Goal: Task Accomplishment & Management: Use online tool/utility

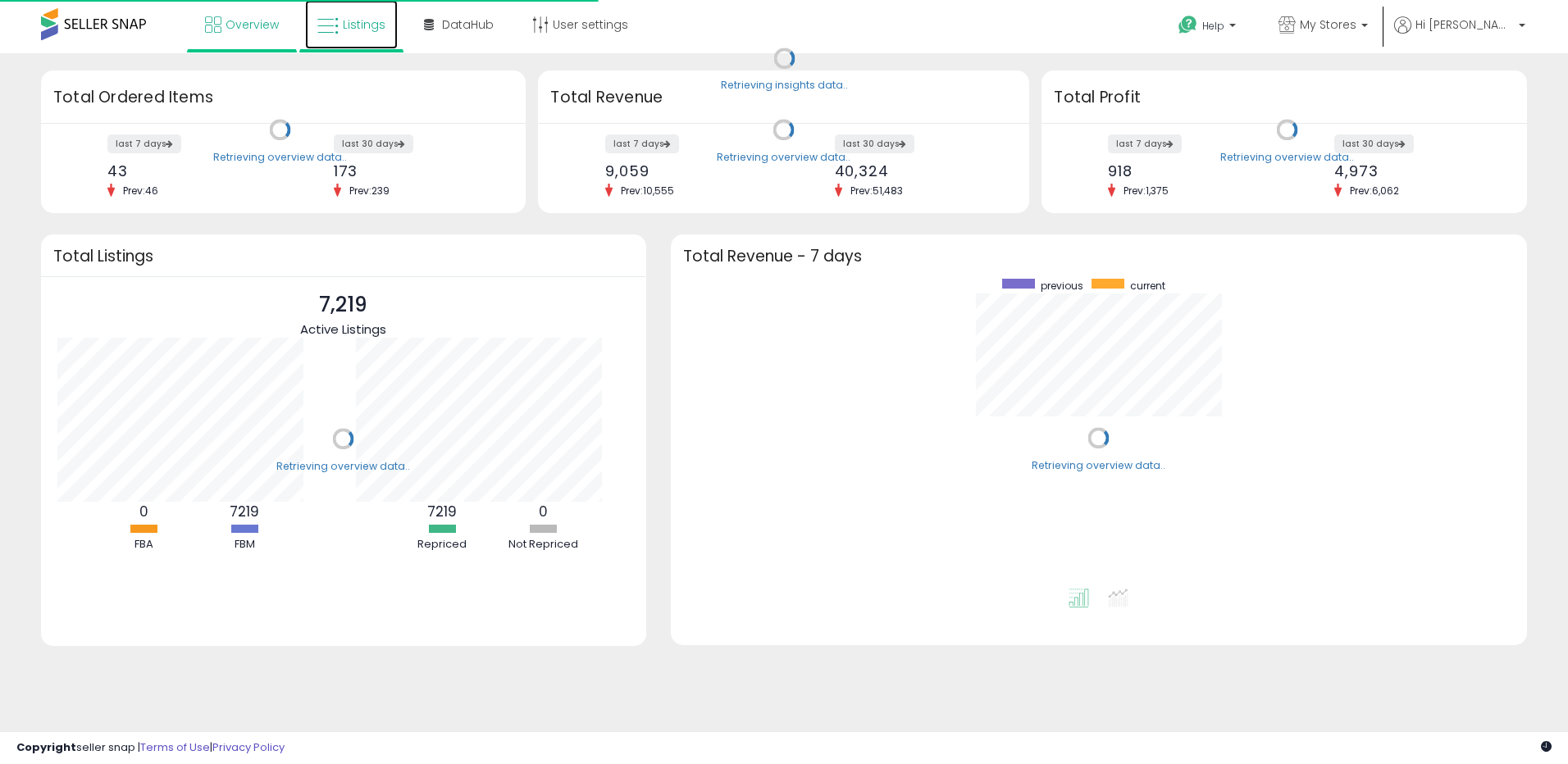
scroll to position [310, 823]
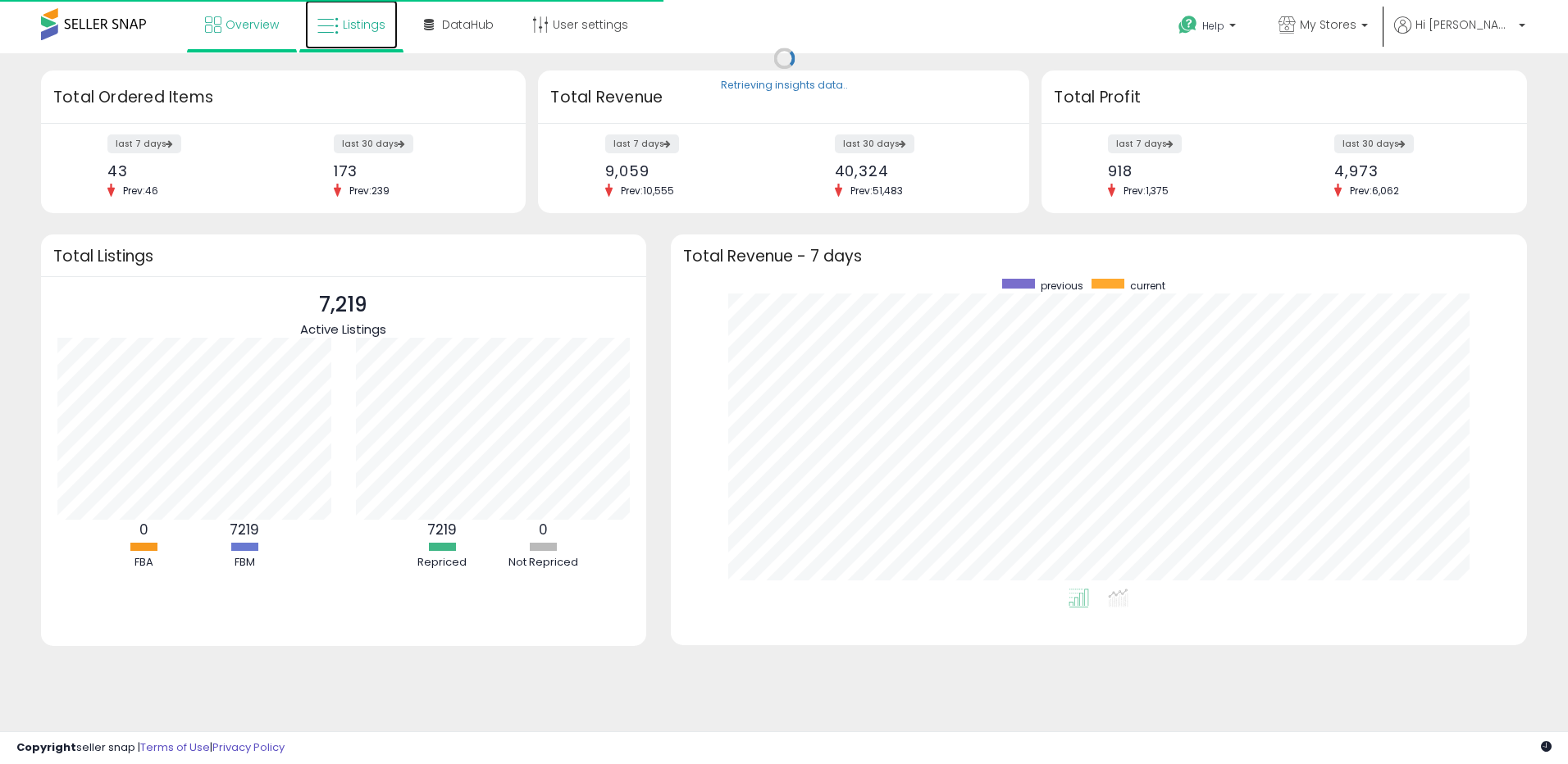
click at [350, 30] on span "Listings" at bounding box center [364, 24] width 43 height 16
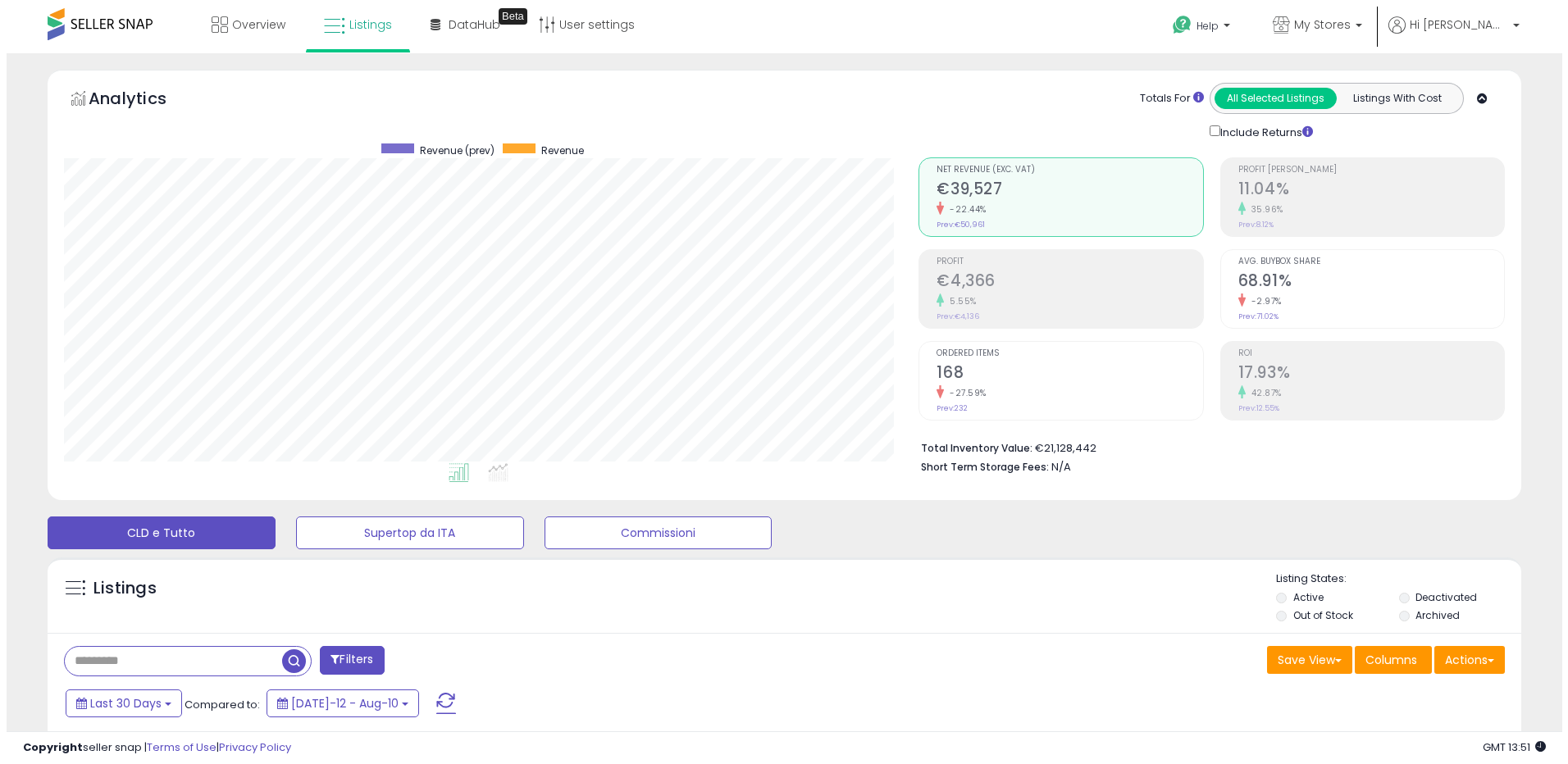
scroll to position [336, 855]
click at [1450, 656] on button "Actions" at bounding box center [1463, 659] width 71 height 28
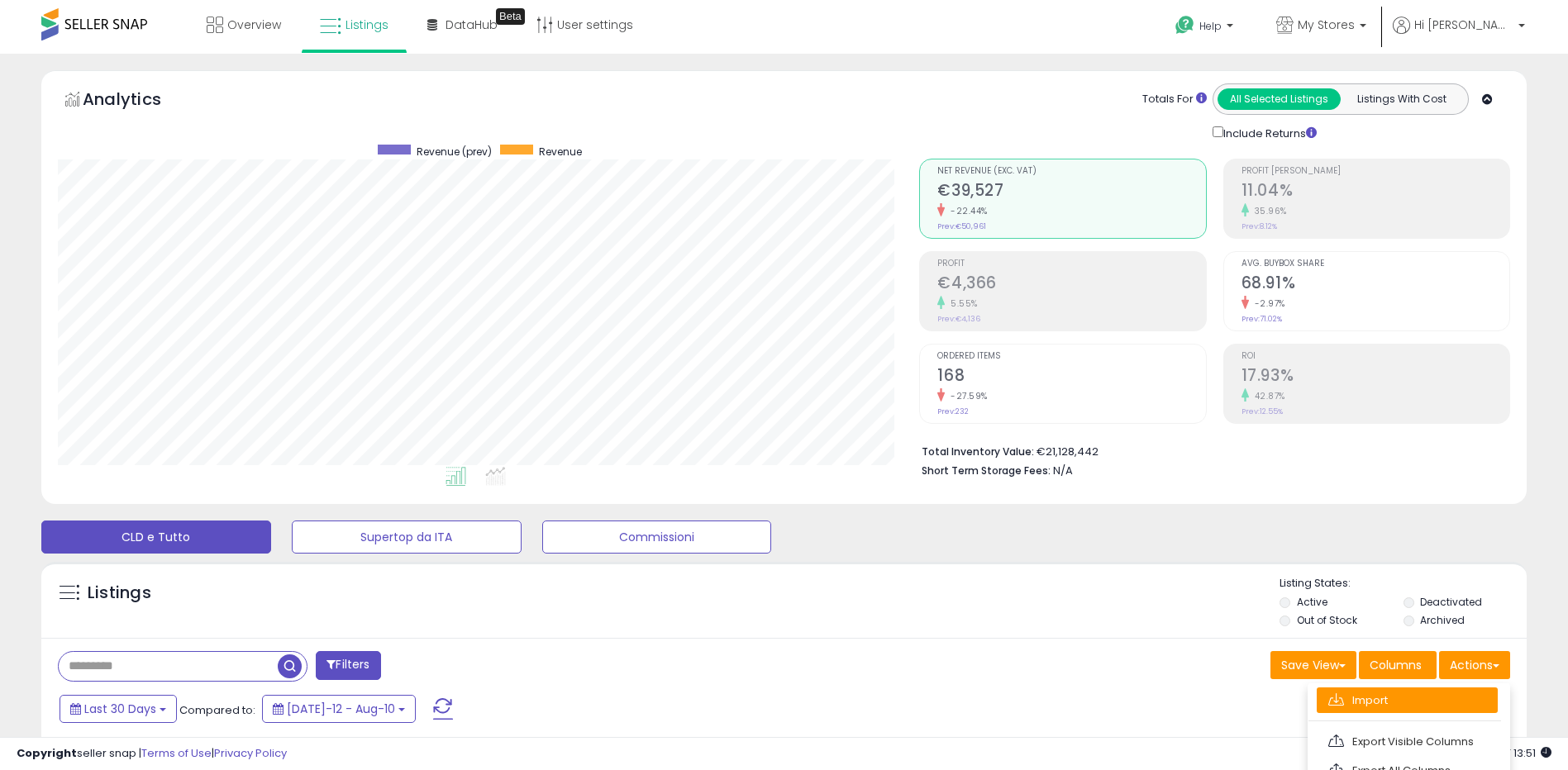
click at [1419, 696] on link "Import" at bounding box center [1407, 700] width 181 height 25
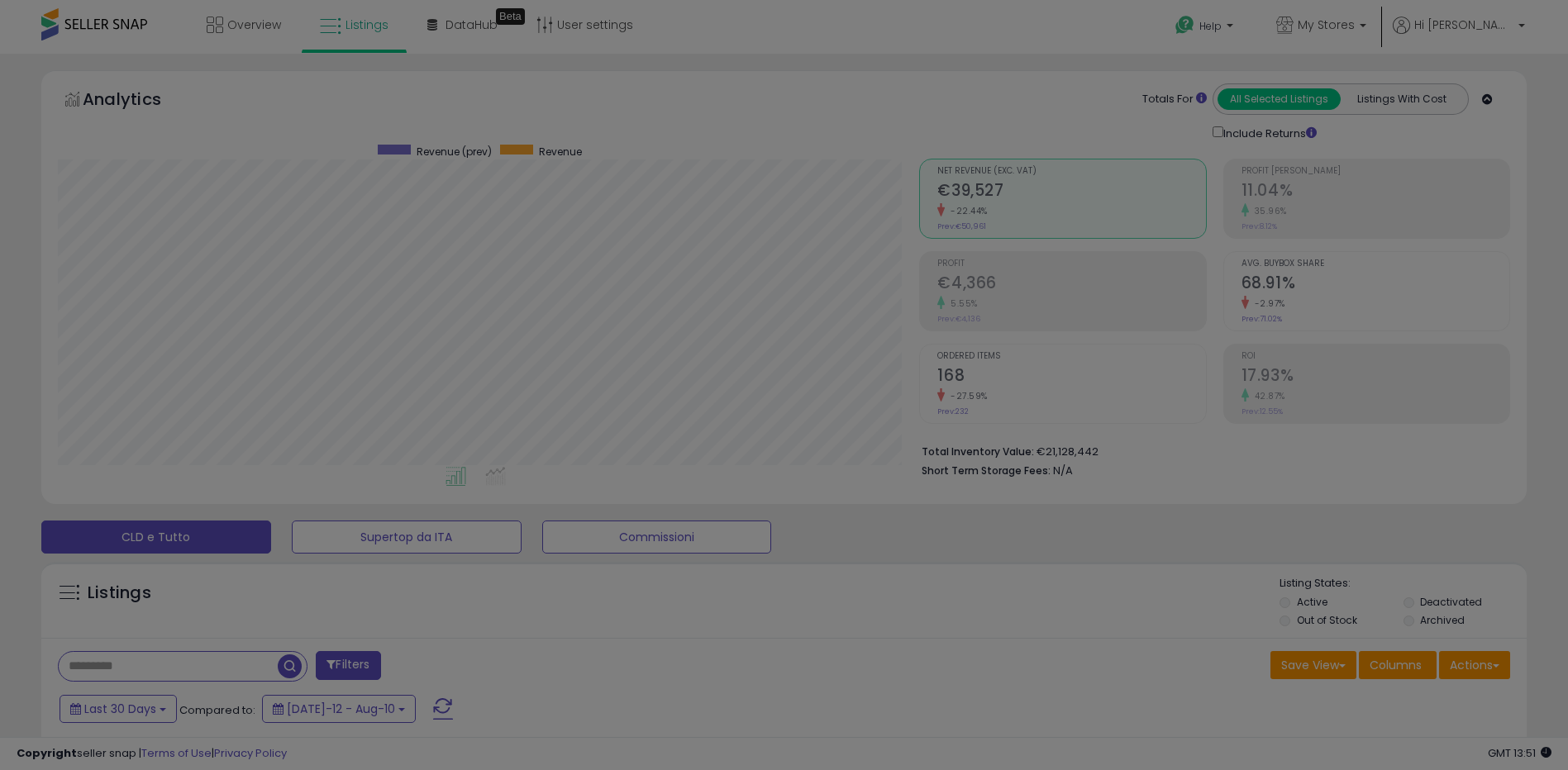
scroll to position [339, 869]
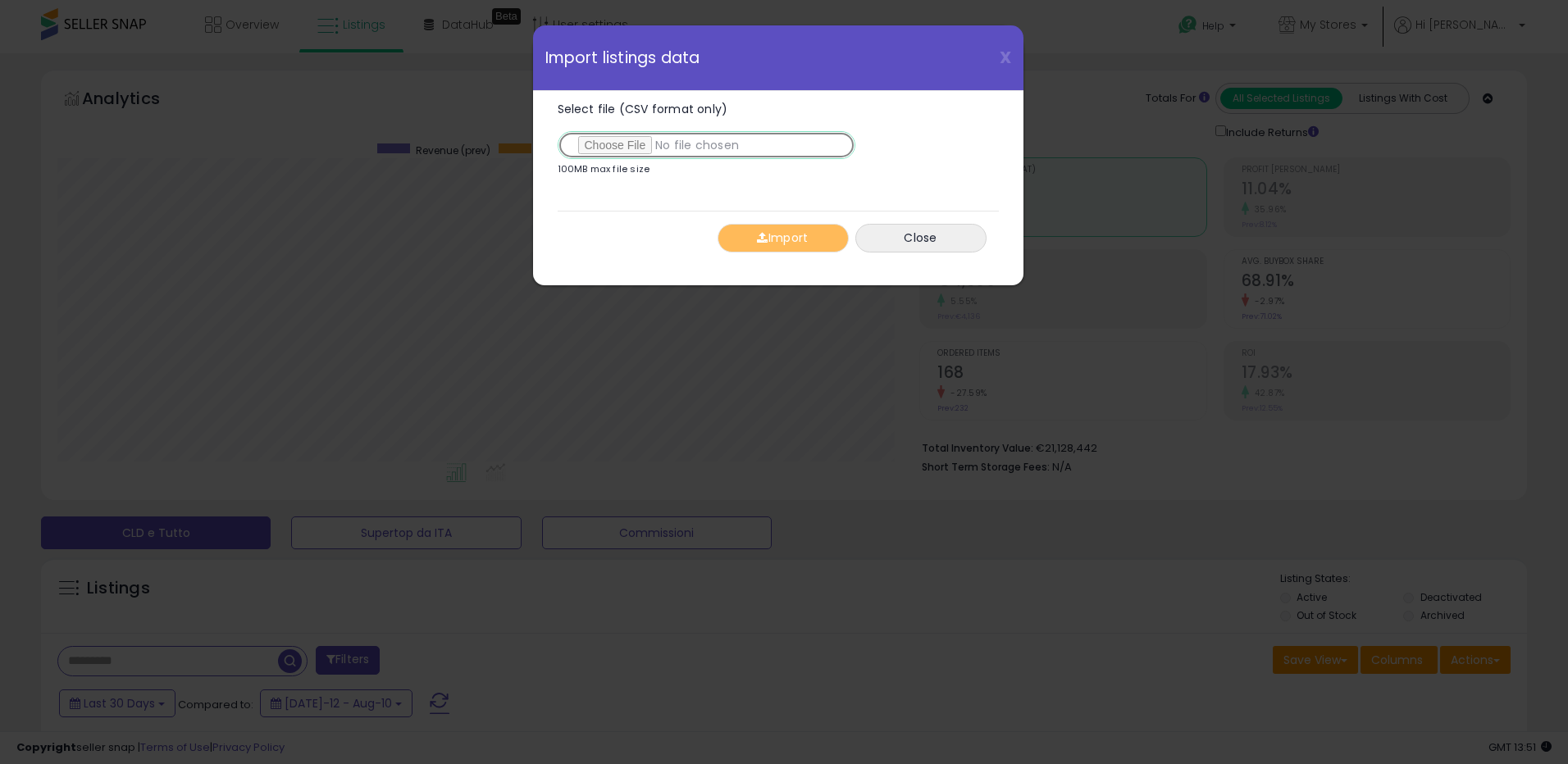
click at [632, 139] on input "Select file (CSV format only)" at bounding box center [706, 145] width 298 height 28
type input "**********"
click at [775, 249] on button "Import" at bounding box center [784, 239] width 132 height 29
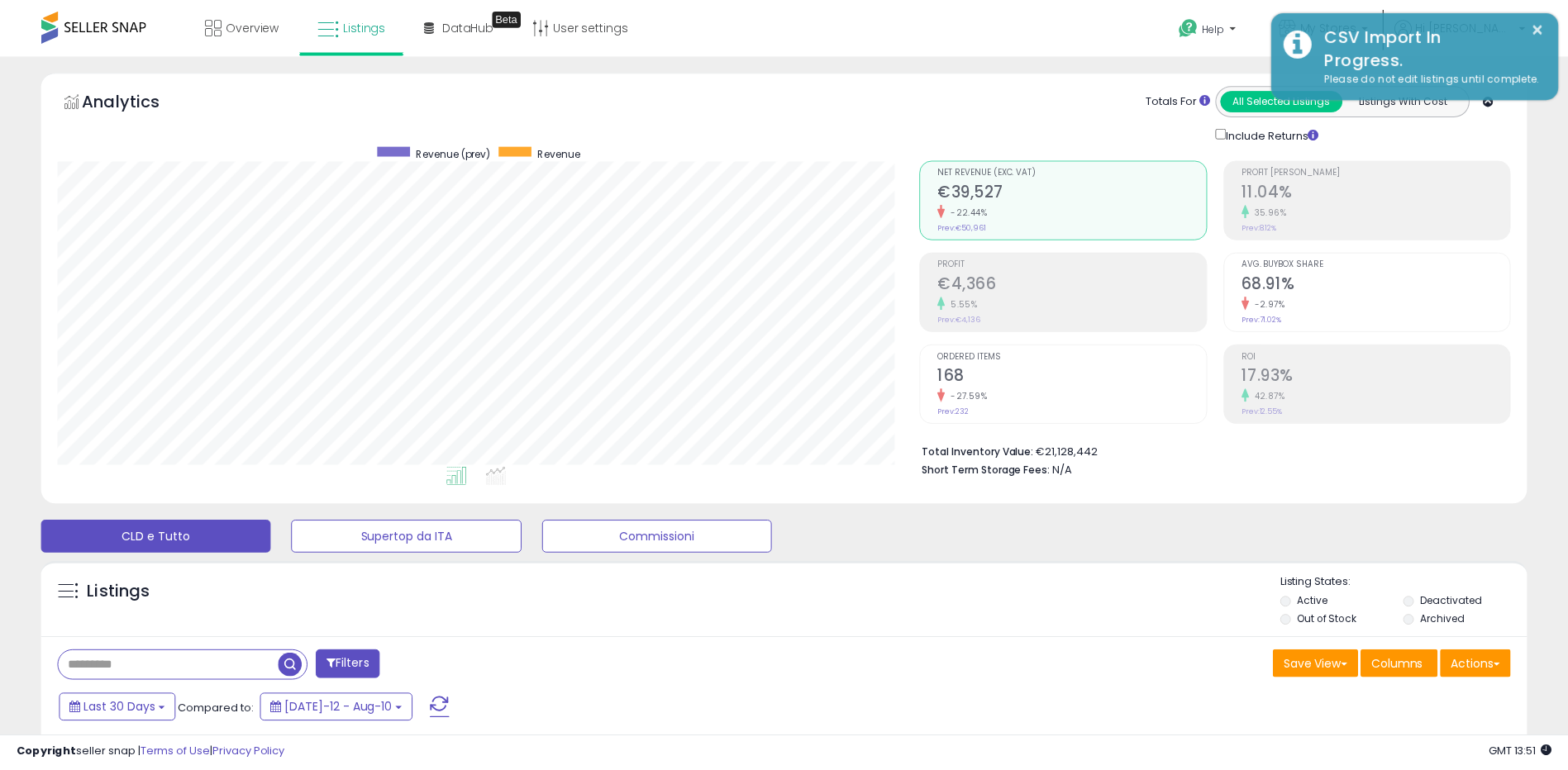
scroll to position [826205, 825658]
